Goal: Go to known website: Access a specific website the user already knows

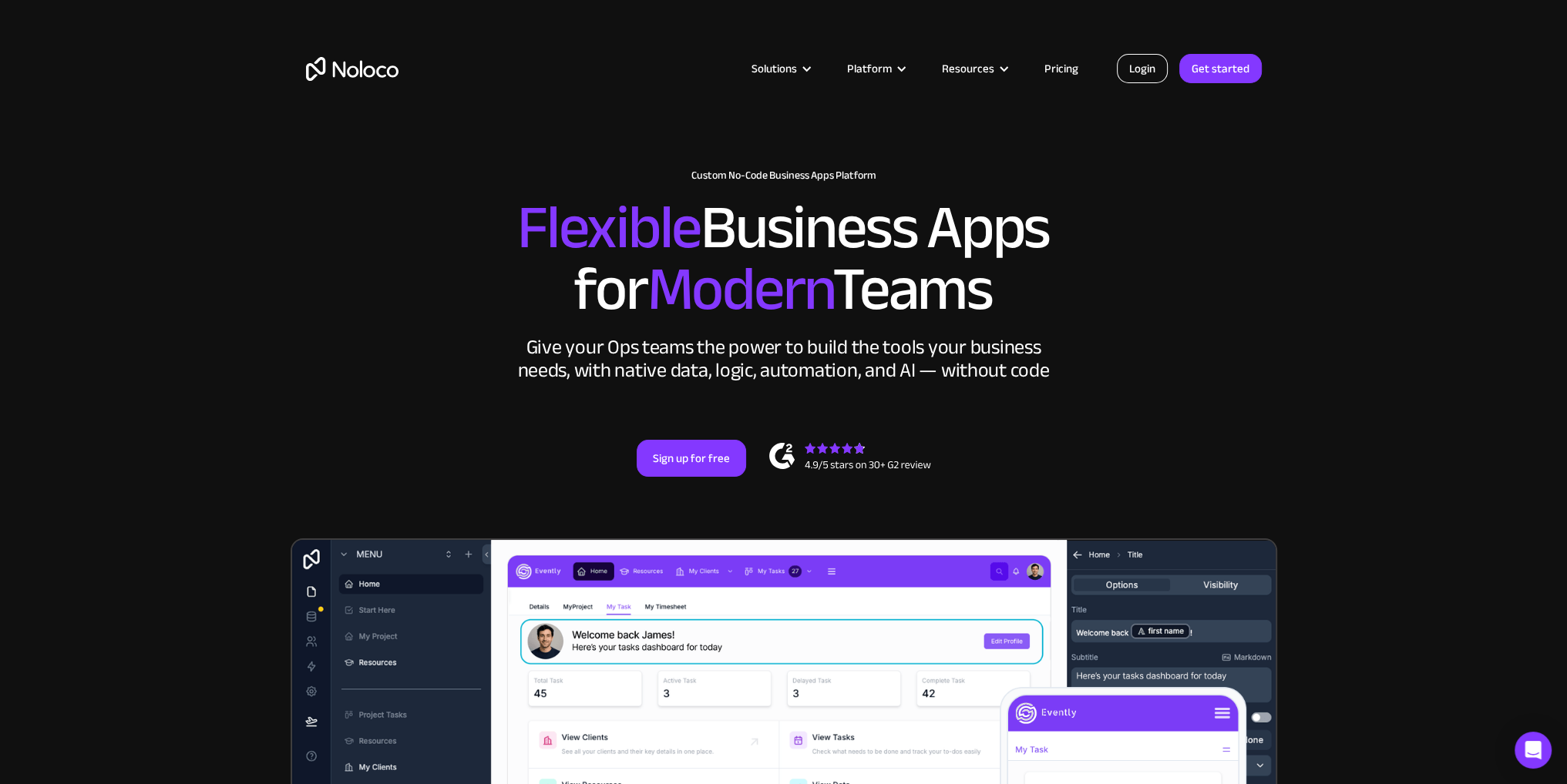
click at [1141, 75] on link "Login" at bounding box center [1141, 68] width 51 height 30
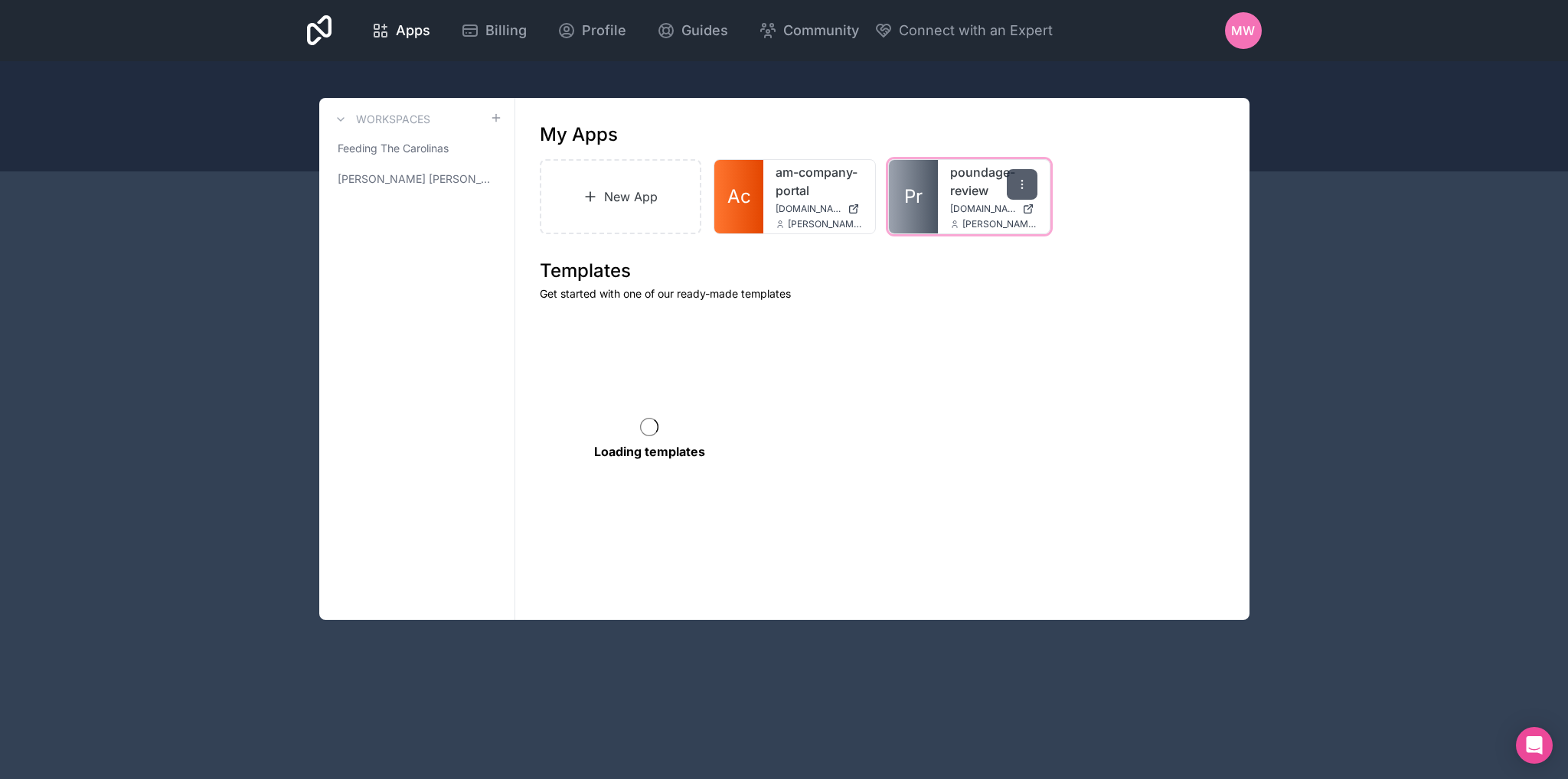
click at [1016, 185] on icon at bounding box center [1021, 184] width 12 height 12
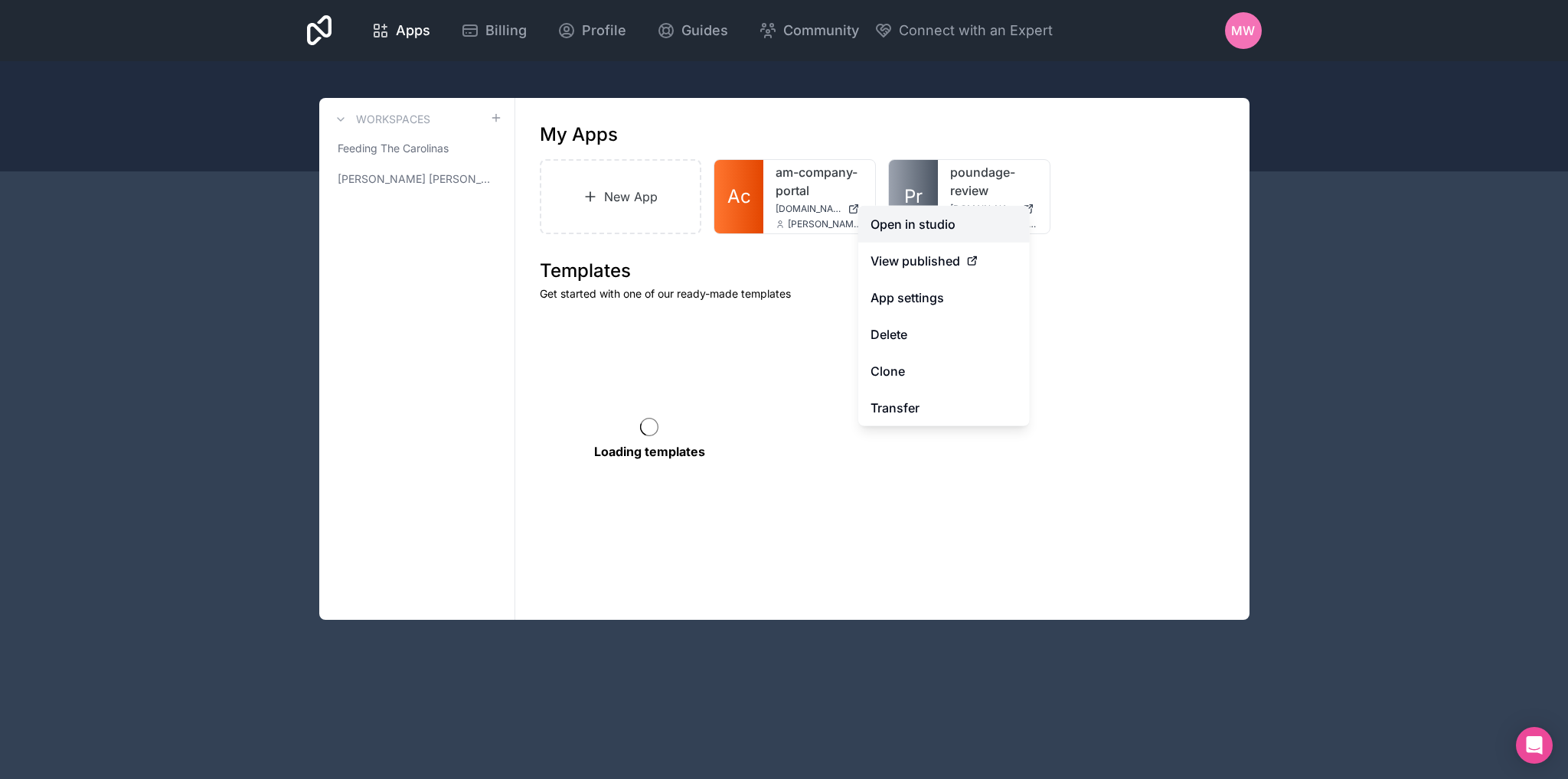
click at [922, 228] on link "Open in studio" at bounding box center [944, 224] width 171 height 37
